Goal: Information Seeking & Learning: Learn about a topic

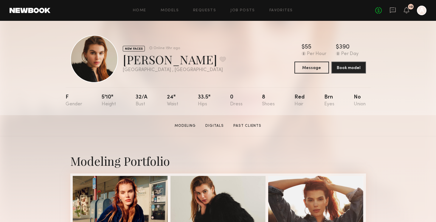
click at [223, 50] on div "NEW FACES Online 15hr ago Sage K. Favorite Los Angeles , CA Online 15hr ago $ T…" at bounding box center [218, 59] width 296 height 48
click at [209, 50] on div "NEW FACES Online 15hr ago Sage K. Favorite Los Angeles , CA Online 15hr ago $ T…" at bounding box center [218, 59] width 296 height 48
click at [209, 56] on div "NEW FACES Online 15hr ago Sage K. Favorite Los Angeles , CA Online 15hr ago $ T…" at bounding box center [218, 59] width 296 height 48
click at [231, 47] on div "NEW FACES Online 15hr ago Sage K. Favorite Los Angeles , CA Online 15hr ago $ T…" at bounding box center [218, 59] width 296 height 48
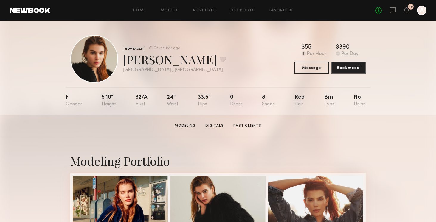
click at [235, 67] on div "NEW FACES Online 15hr ago Sage K. Favorite Los Angeles , CA Online 15hr ago $ T…" at bounding box center [218, 59] width 296 height 48
click at [253, 63] on div "NEW FACES Online 15hr ago Sage K. Favorite Los Angeles , CA Online 15hr ago $ T…" at bounding box center [218, 59] width 296 height 48
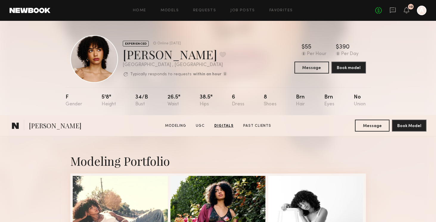
scroll to position [1164, 0]
